Goal: Information Seeking & Learning: Learn about a topic

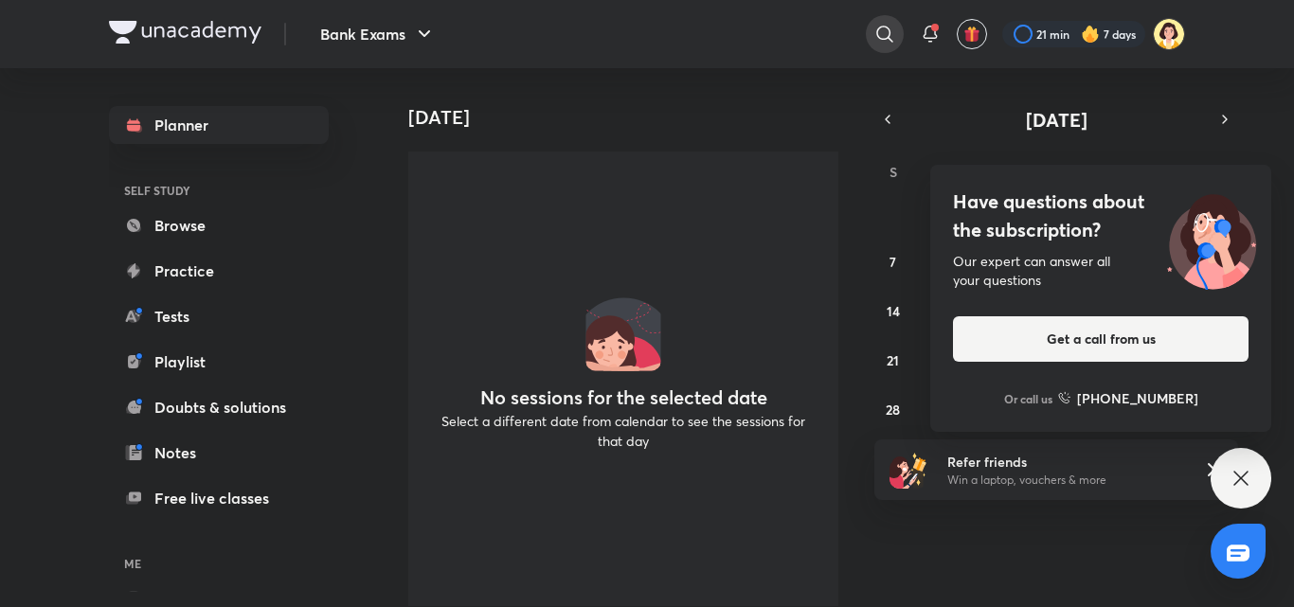
click at [888, 30] on icon at bounding box center [884, 34] width 16 height 16
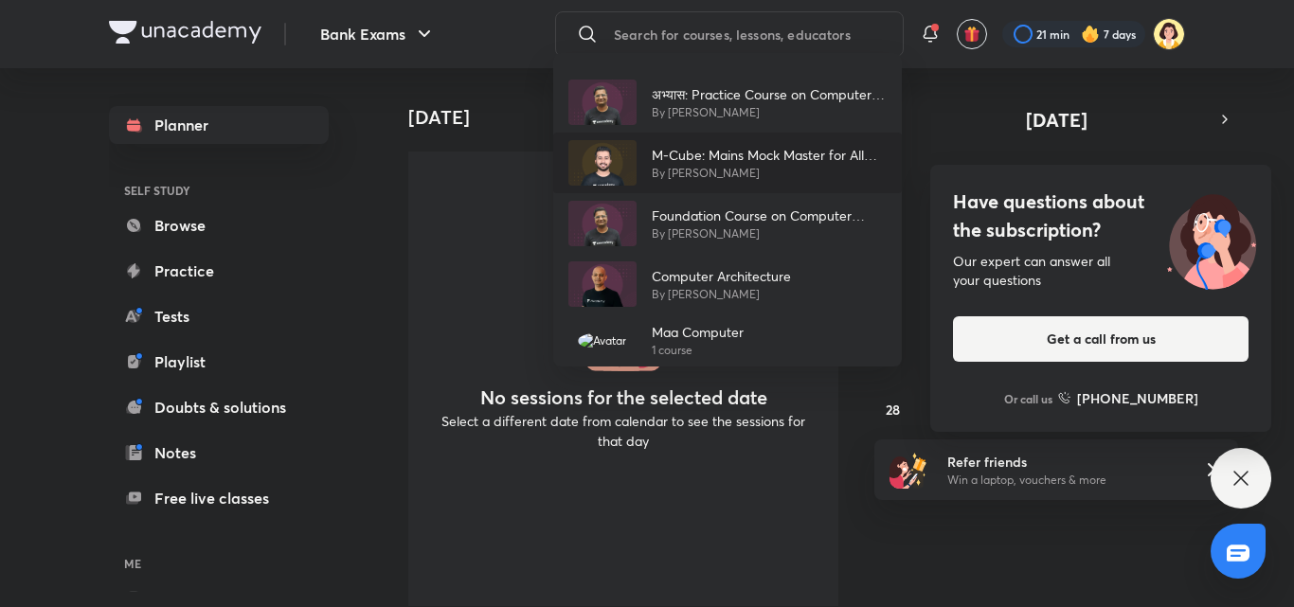
click at [724, 170] on p "By [PERSON_NAME]" at bounding box center [769, 173] width 235 height 17
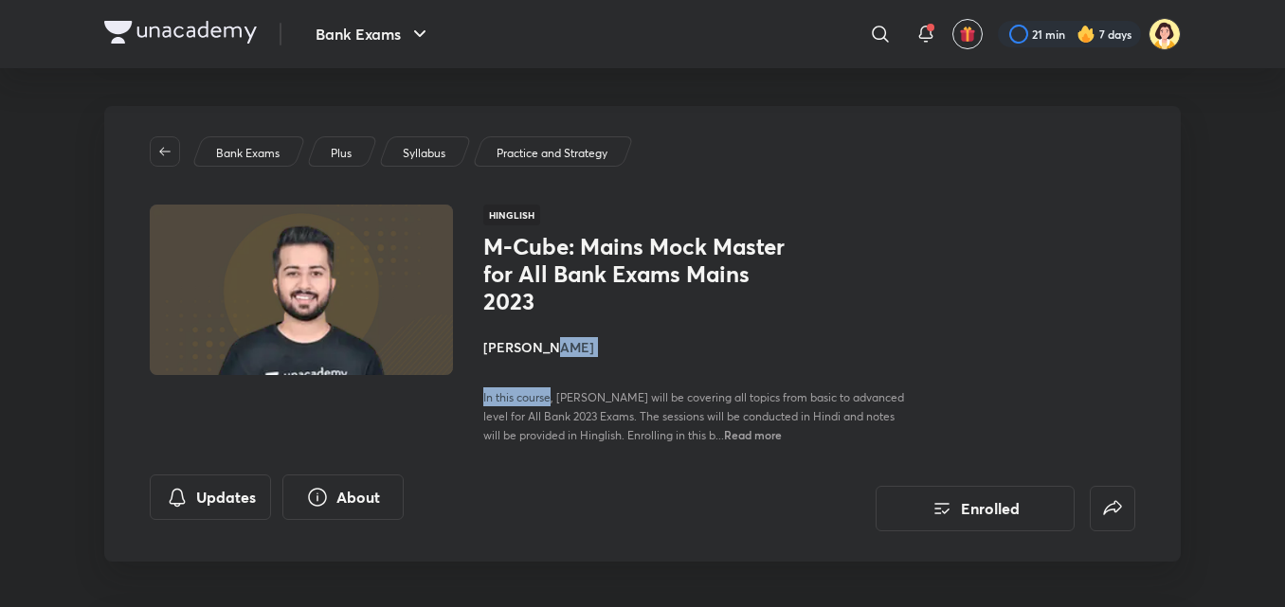
click at [546, 352] on div "M-Cube: Mains Mock Master for All Bank Exams Mains 2023 [PERSON_NAME] In this c…" at bounding box center [695, 338] width 424 height 211
click at [546, 352] on h4 "[PERSON_NAME]" at bounding box center [695, 347] width 424 height 20
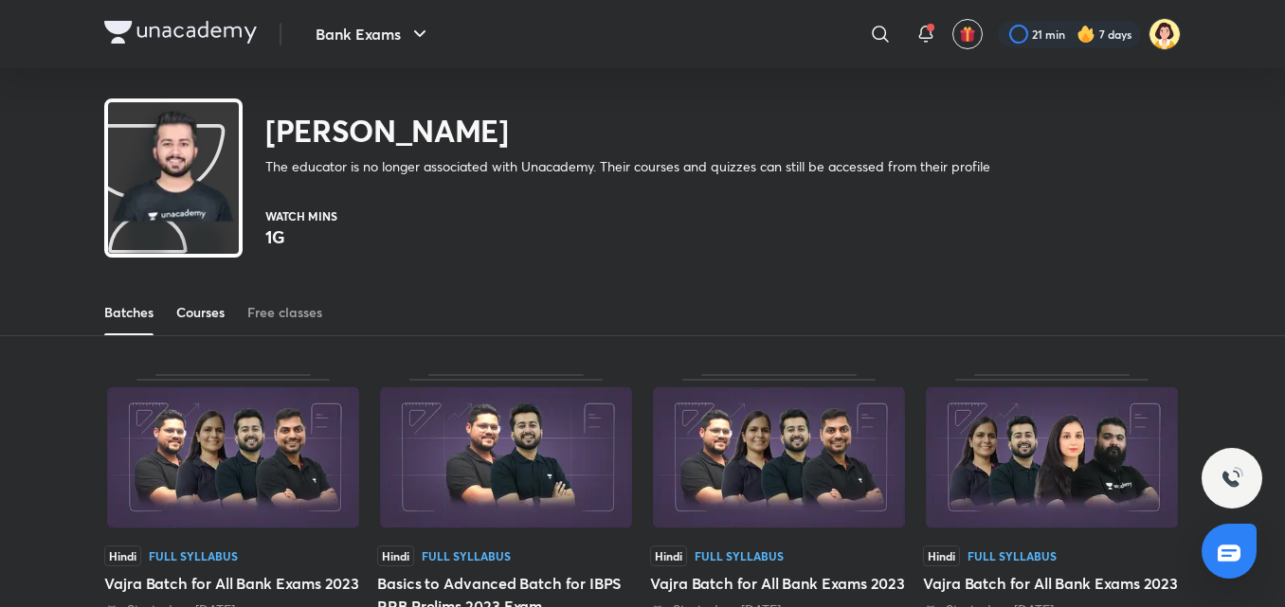
click at [189, 329] on link "Courses" at bounding box center [200, 312] width 48 height 45
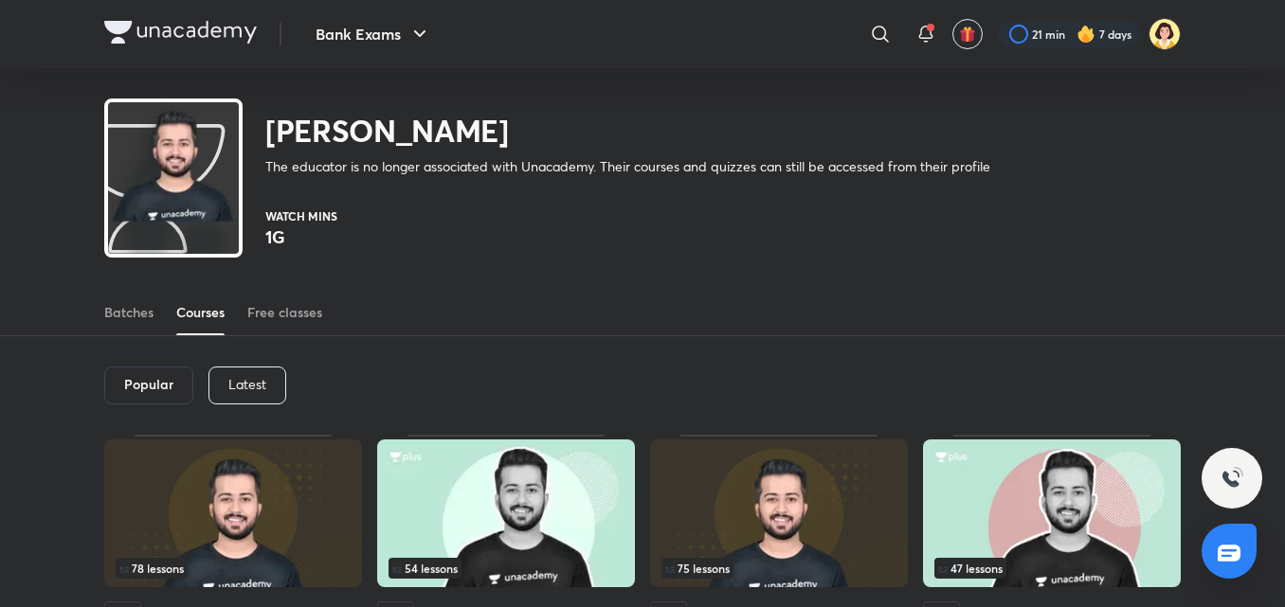
click at [238, 373] on div "Latest" at bounding box center [247, 386] width 78 height 38
click at [238, 373] on div "Latest" at bounding box center [246, 386] width 79 height 38
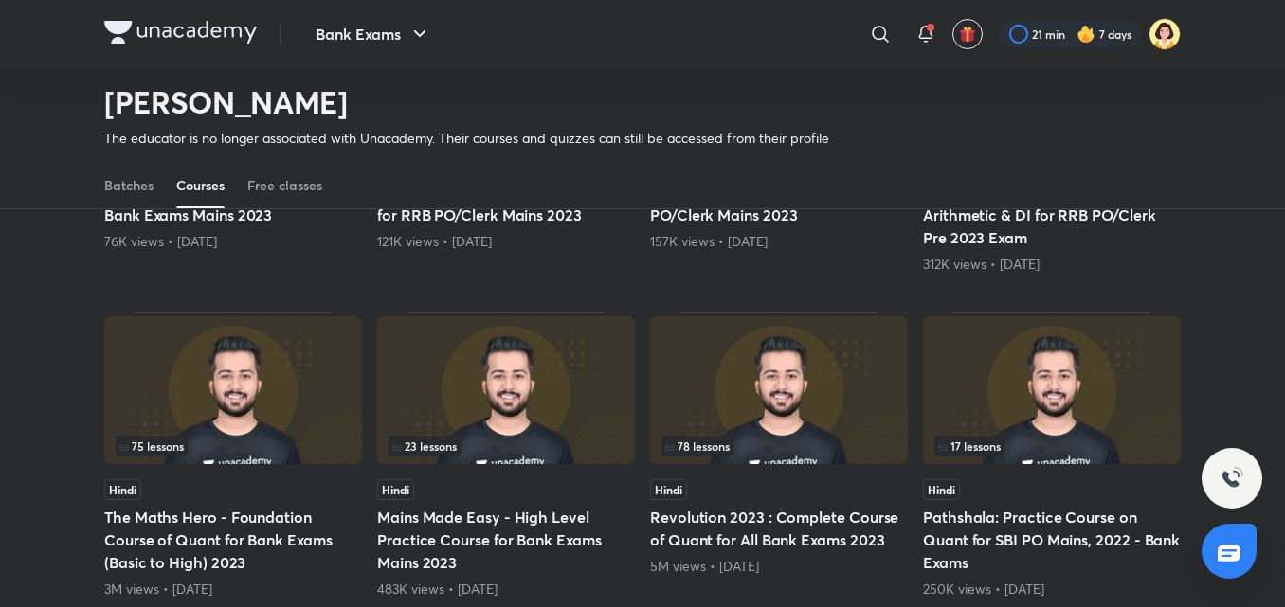
scroll to position [396, 0]
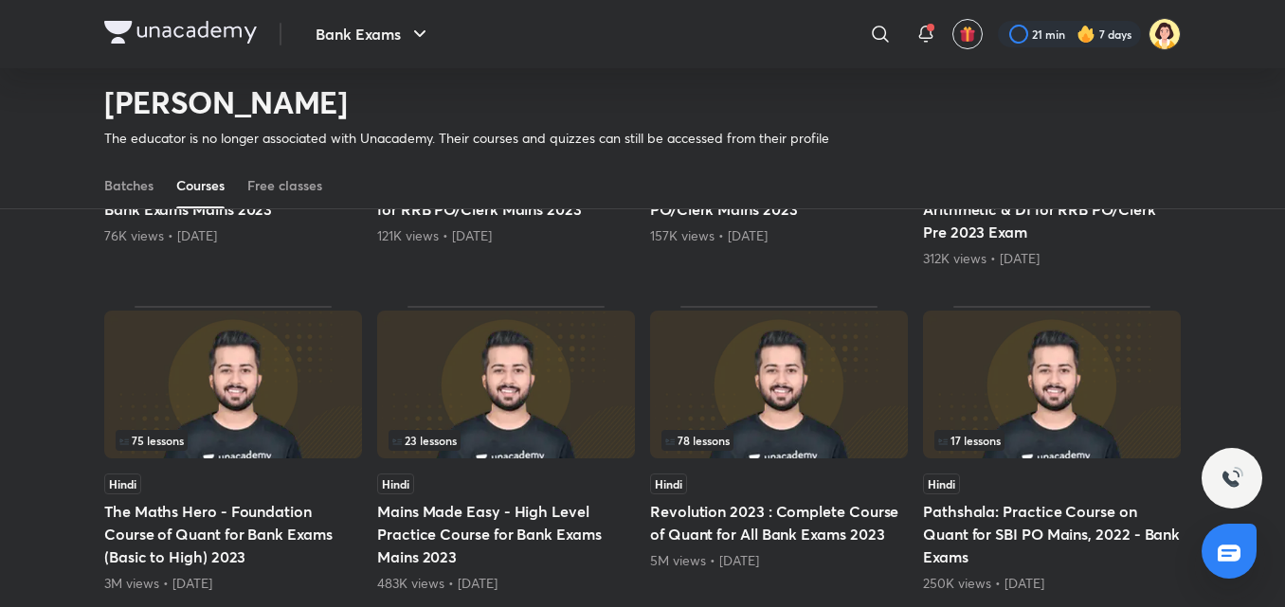
click at [240, 422] on img at bounding box center [233, 385] width 258 height 148
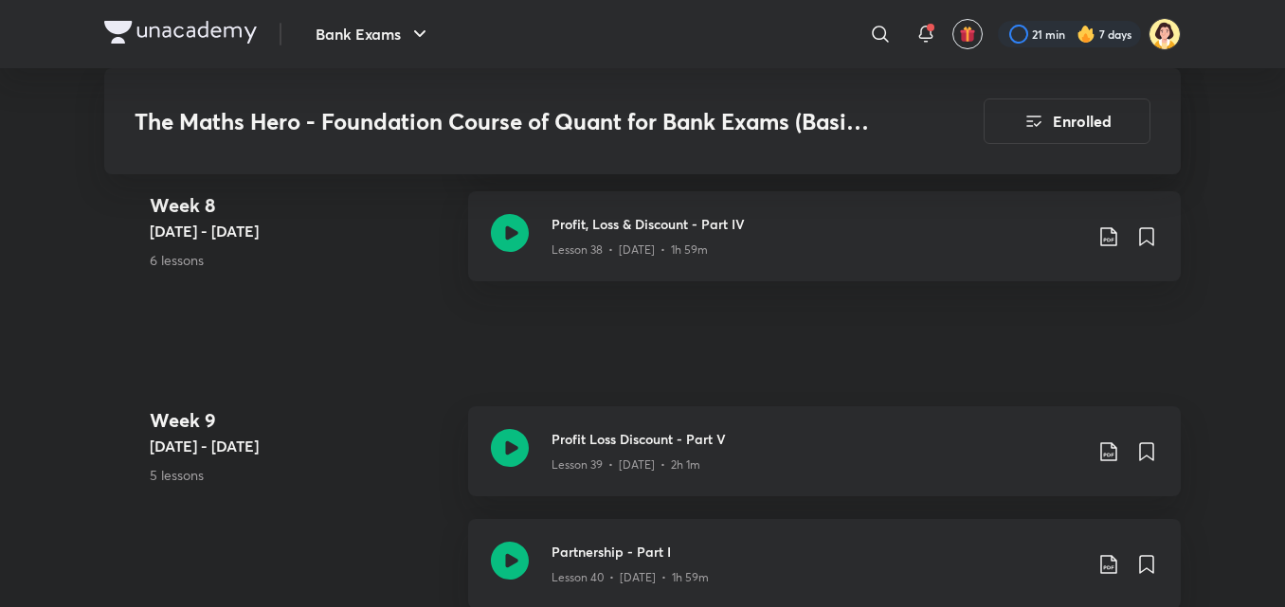
scroll to position [5711, 0]
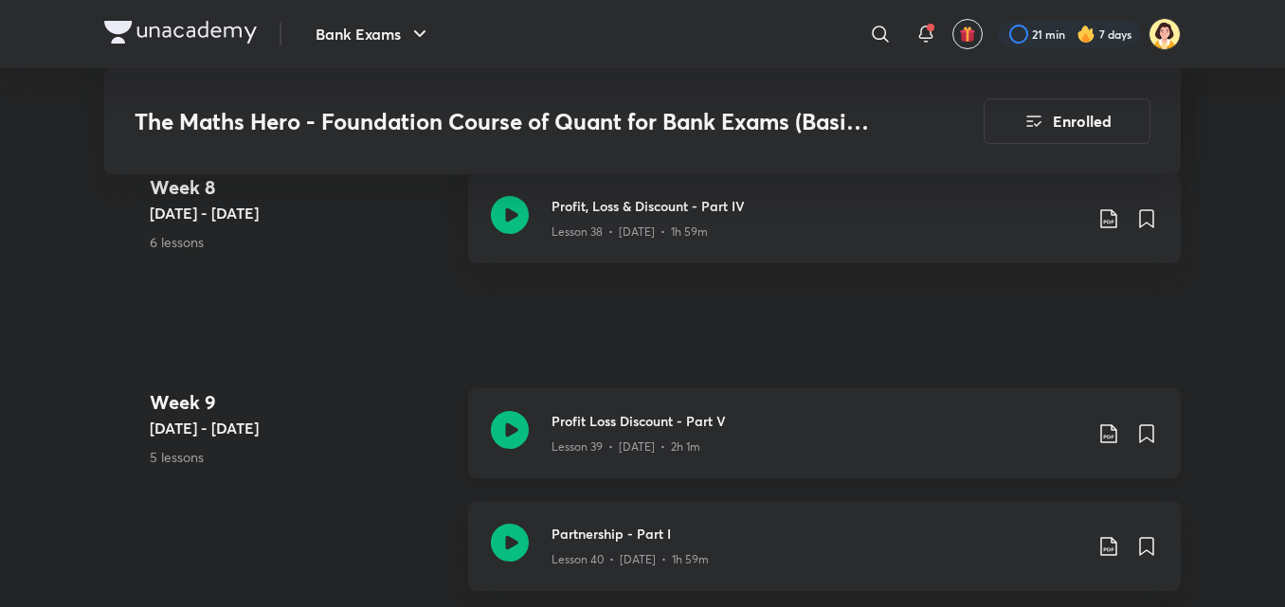
click at [829, 456] on div "Lesson 39 • [DATE] • 2h 1m" at bounding box center [816, 443] width 531 height 25
